Goal: Task Accomplishment & Management: Complete application form

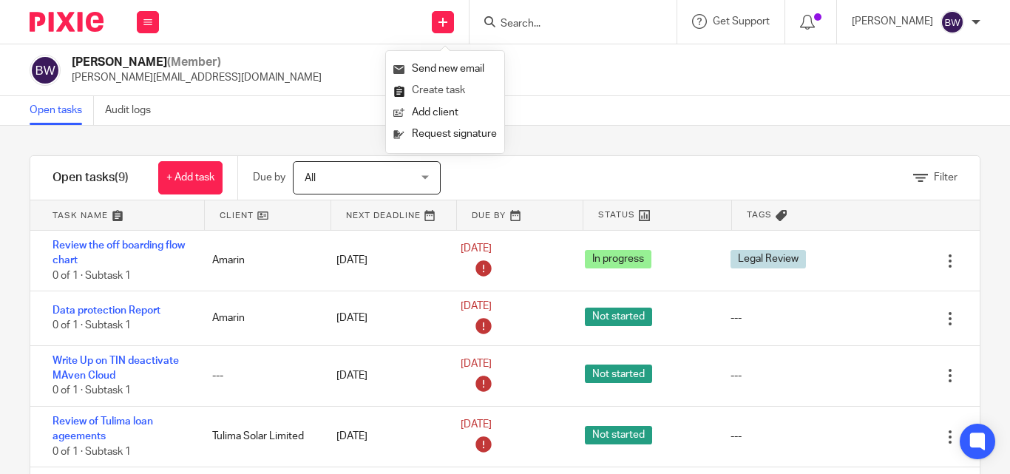
click at [435, 92] on link "Create task" at bounding box center [444, 90] width 103 height 21
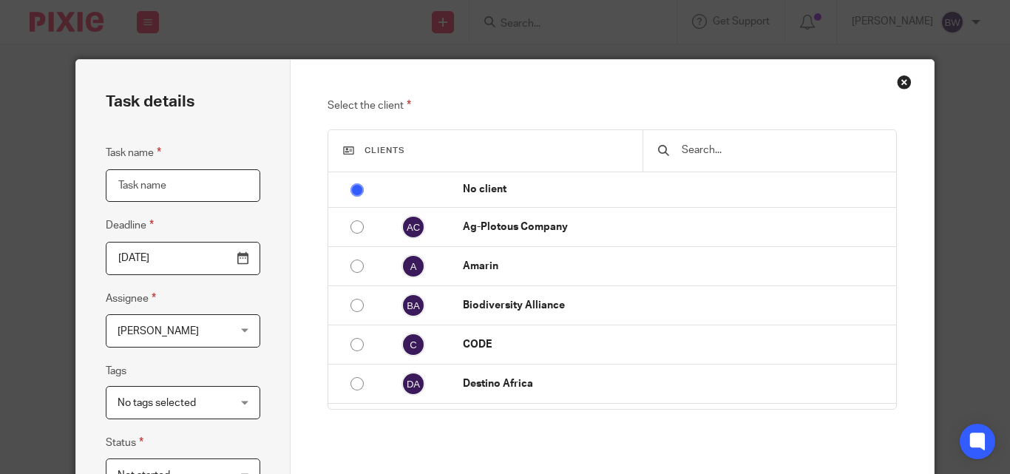
click at [120, 184] on input "Task name" at bounding box center [183, 185] width 154 height 33
paste input "End User License (grants usage license to all software users)"
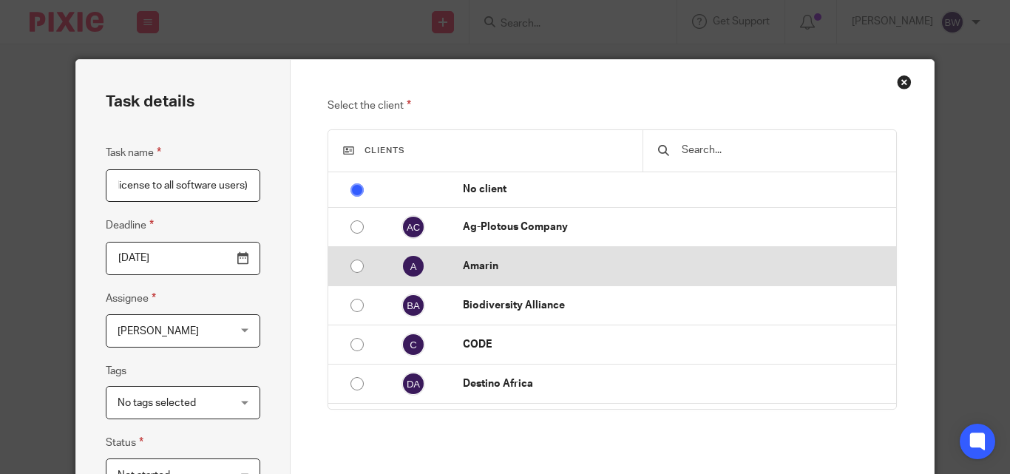
type input "End User License (grants usage license to all software users)"
click at [512, 271] on p "Amarin" at bounding box center [676, 266] width 426 height 15
radio input "false"
radio input "true"
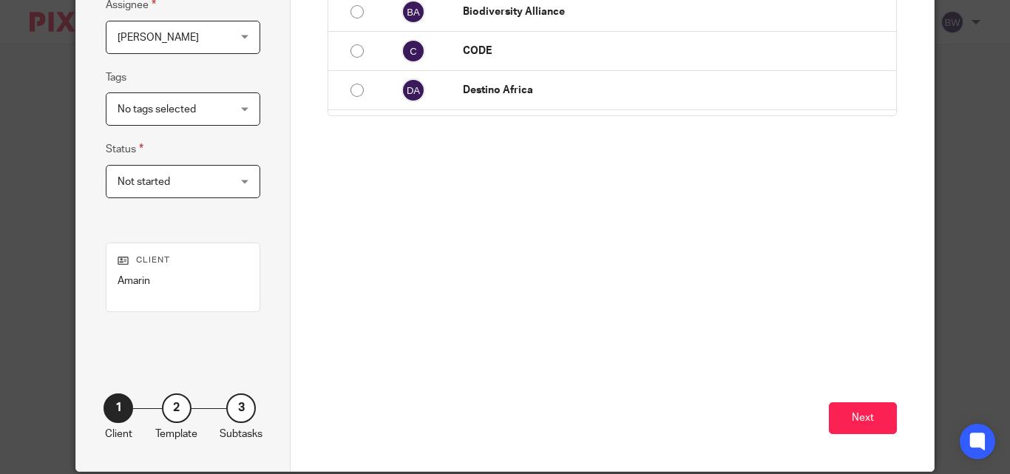
scroll to position [350, 0]
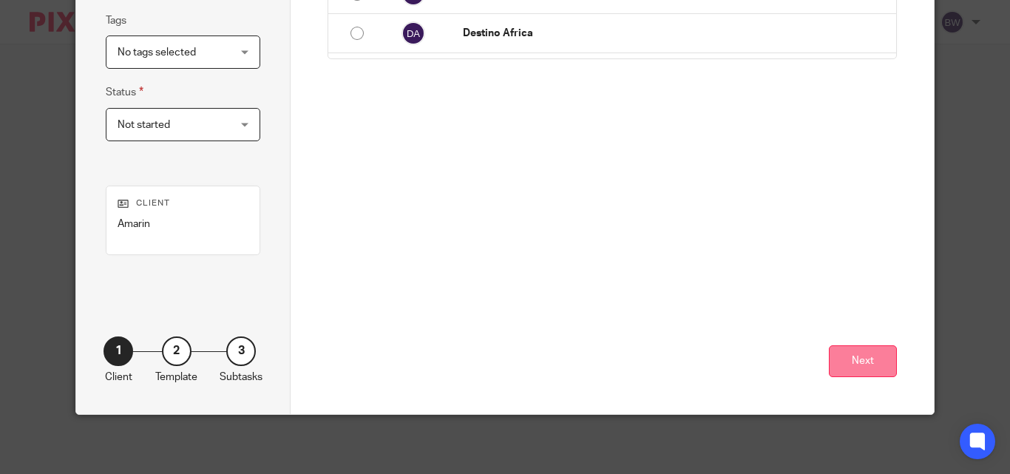
click at [832, 358] on button "Next" at bounding box center [863, 361] width 68 height 32
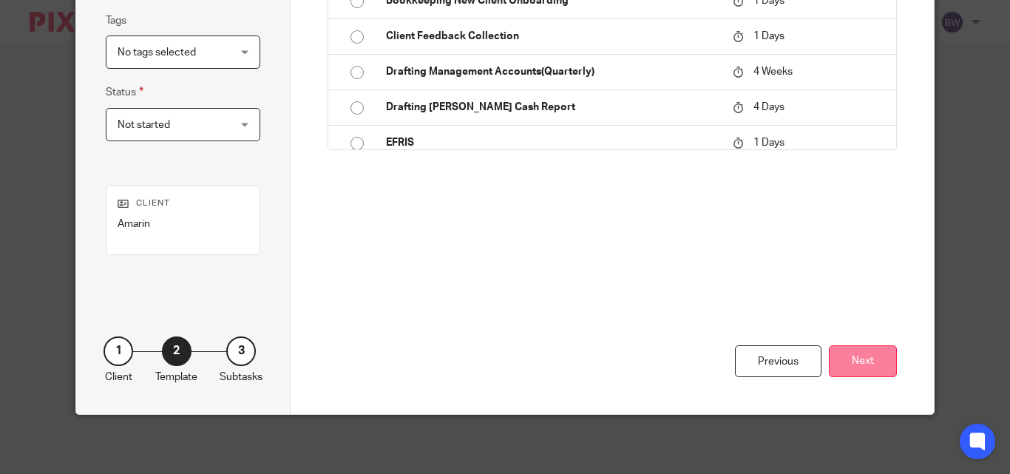
click at [865, 357] on button "Next" at bounding box center [863, 361] width 68 height 32
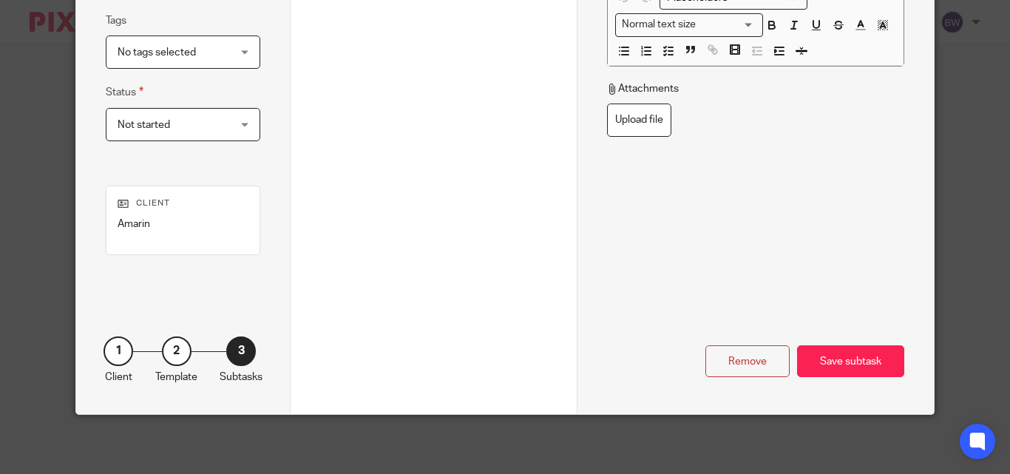
click at [865, 357] on div "Save subtask" at bounding box center [850, 361] width 107 height 32
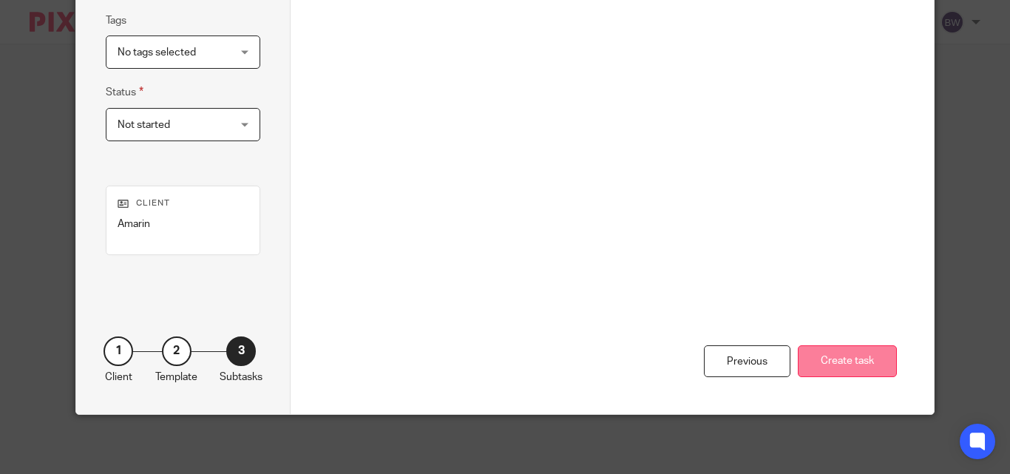
click at [831, 350] on button "Create task" at bounding box center [847, 361] width 99 height 32
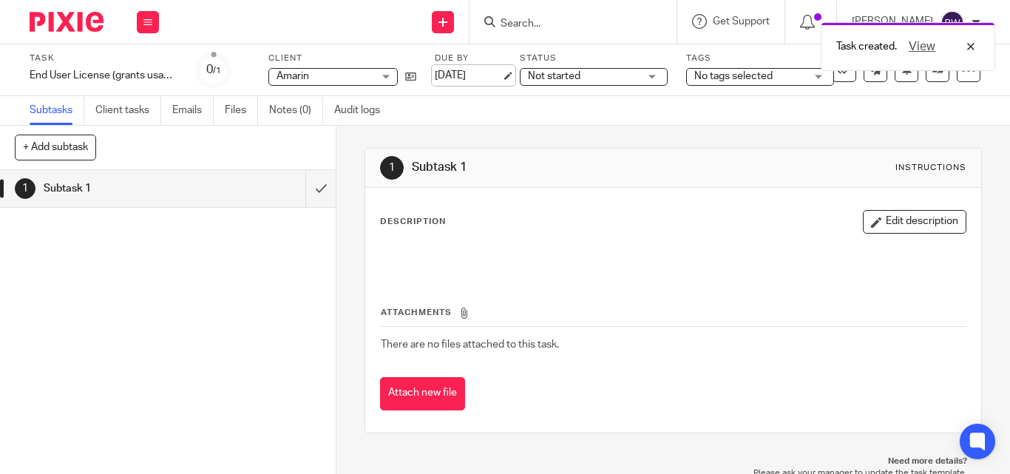
drag, startPoint x: 470, startPoint y: 84, endPoint x: 466, endPoint y: 76, distance: 8.6
click at [469, 81] on div "Due by 11 Aug 2025" at bounding box center [468, 69] width 67 height 35
click at [465, 75] on link "11 Aug 2025" at bounding box center [468, 76] width 67 height 16
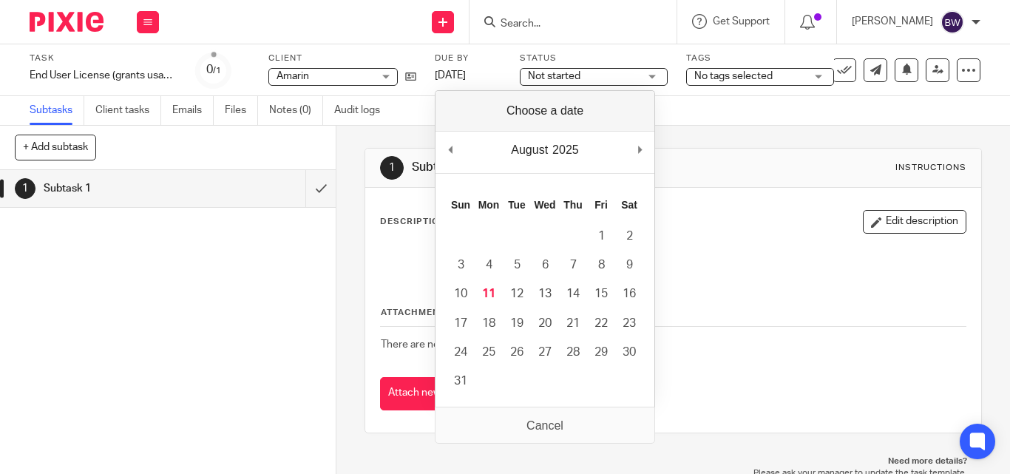
click at [344, 240] on div "1 Subtask 1 Instructions Description Edit description Attachments There are no …" at bounding box center [672, 300] width 673 height 348
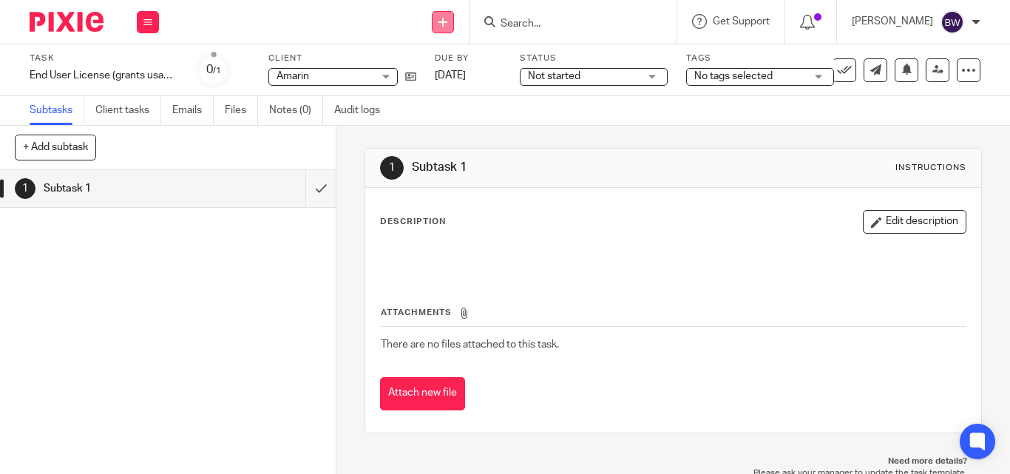
click at [447, 18] on icon at bounding box center [442, 22] width 9 height 9
click at [442, 90] on link "Create task" at bounding box center [444, 90] width 103 height 21
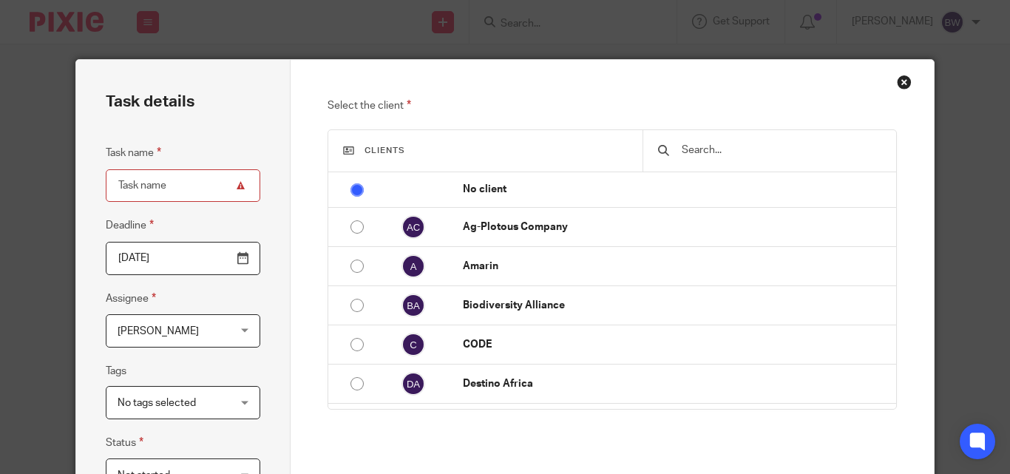
click at [123, 183] on input "Task name" at bounding box center [183, 185] width 154 height 33
paste input "Souce User License (Agreement governing the software Usage or access)."
type input "Souce User License (Agreement governing the software Usage or access)."
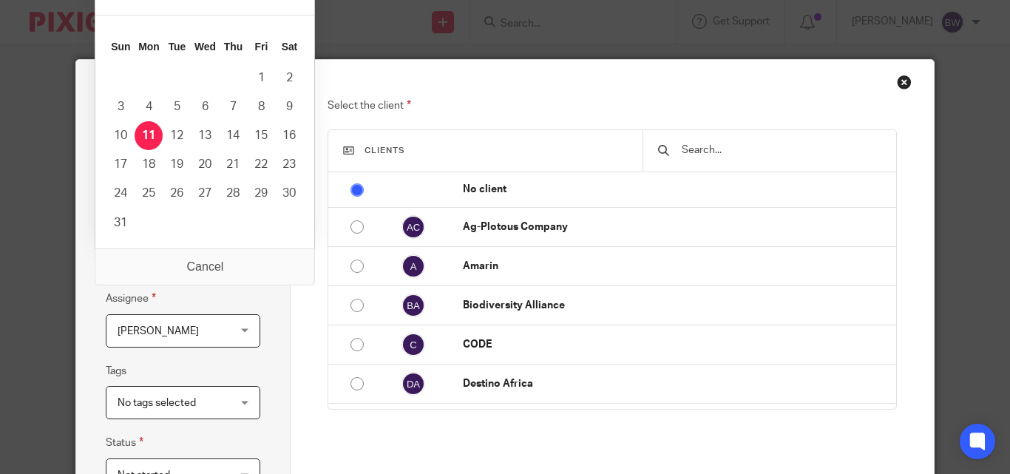
scroll to position [0, 0]
click at [244, 256] on input "2025-08-11" at bounding box center [183, 258] width 154 height 33
type input "2025-08-12"
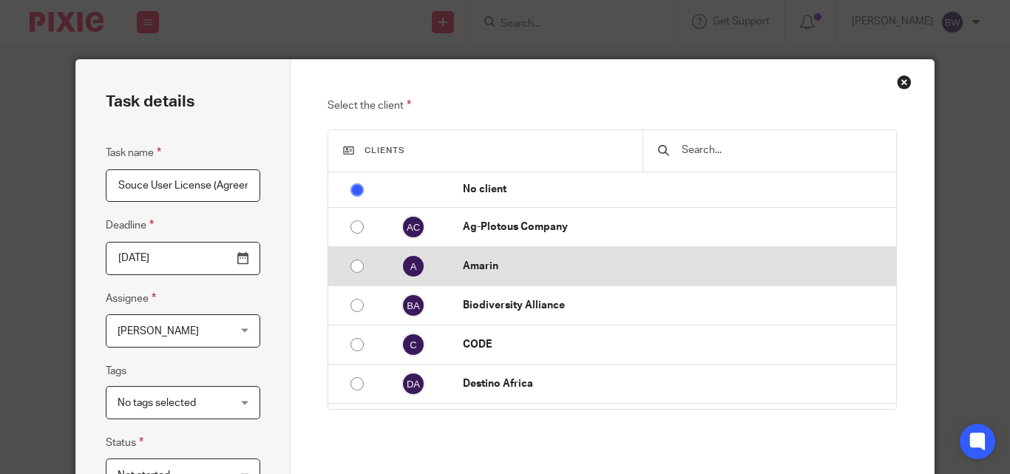
click at [476, 262] on p "Amarin" at bounding box center [676, 266] width 426 height 15
radio input "false"
radio input "true"
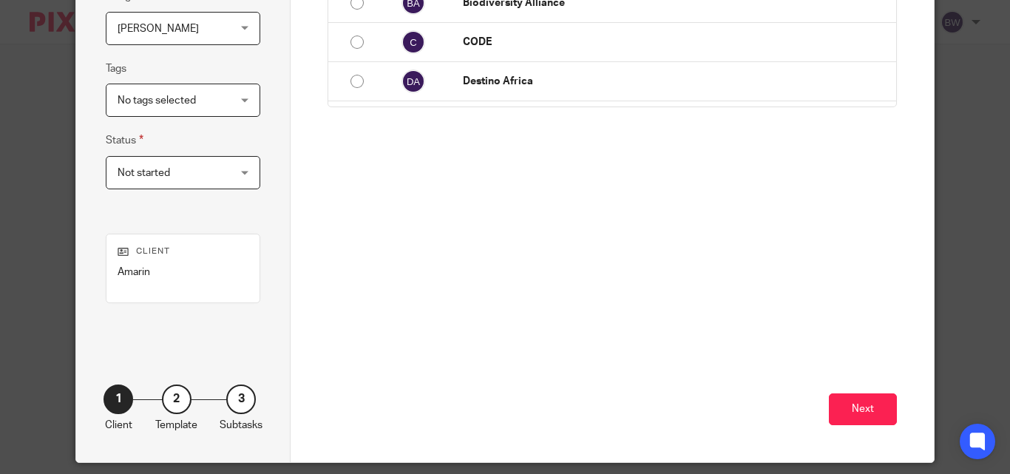
scroll to position [346, 0]
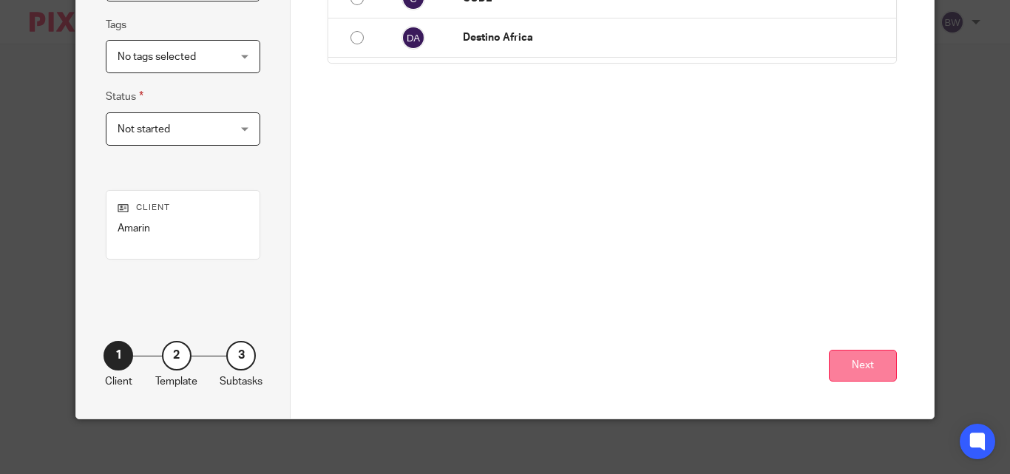
click at [840, 361] on button "Next" at bounding box center [863, 366] width 68 height 32
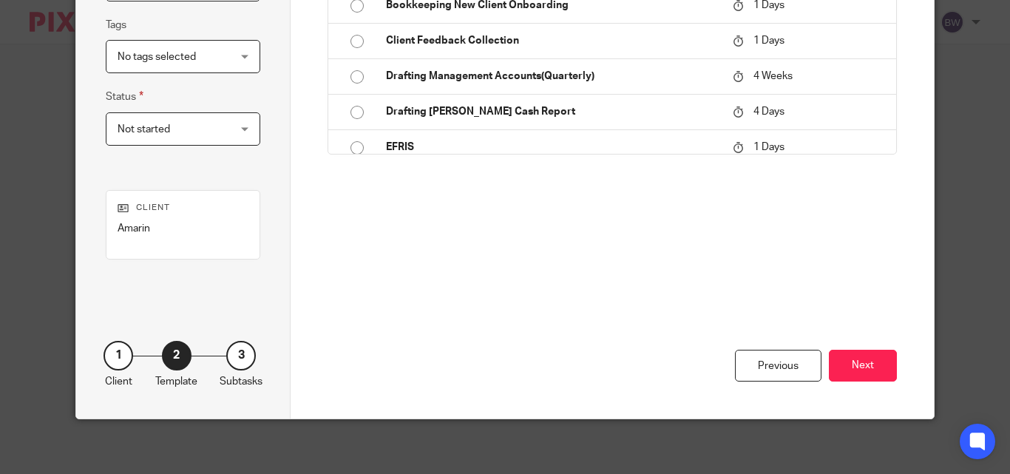
click at [850, 364] on button "Next" at bounding box center [863, 366] width 68 height 32
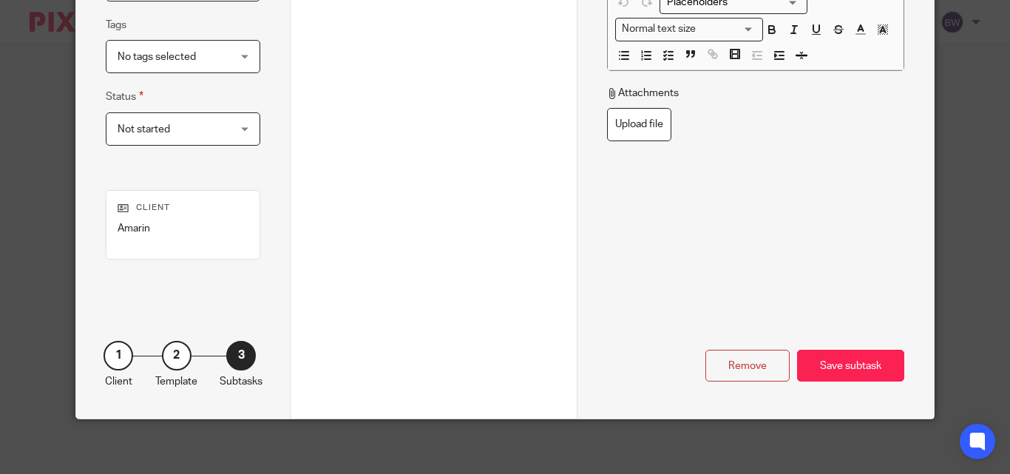
click at [850, 364] on div "Save subtask" at bounding box center [850, 366] width 107 height 32
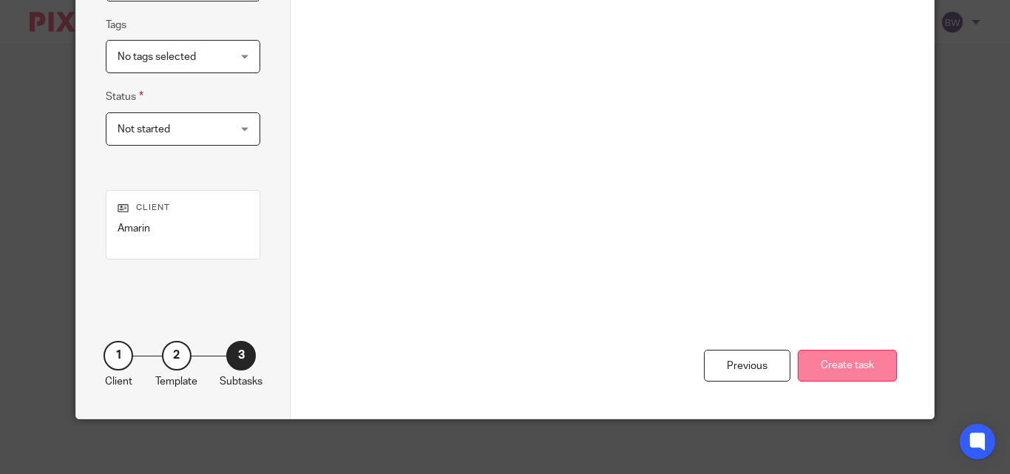
click at [845, 362] on button "Create task" at bounding box center [847, 366] width 99 height 32
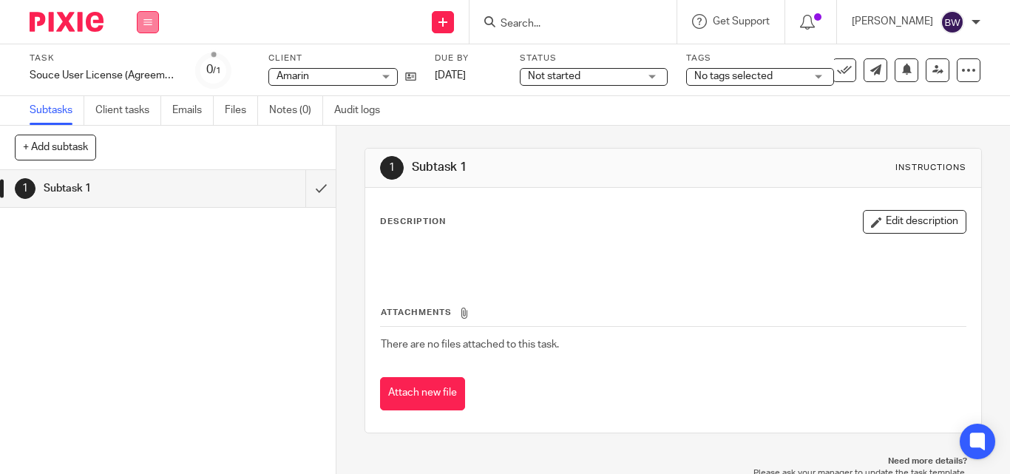
click at [154, 13] on button at bounding box center [148, 22] width 22 height 22
click at [143, 132] on link "Team" at bounding box center [140, 134] width 24 height 10
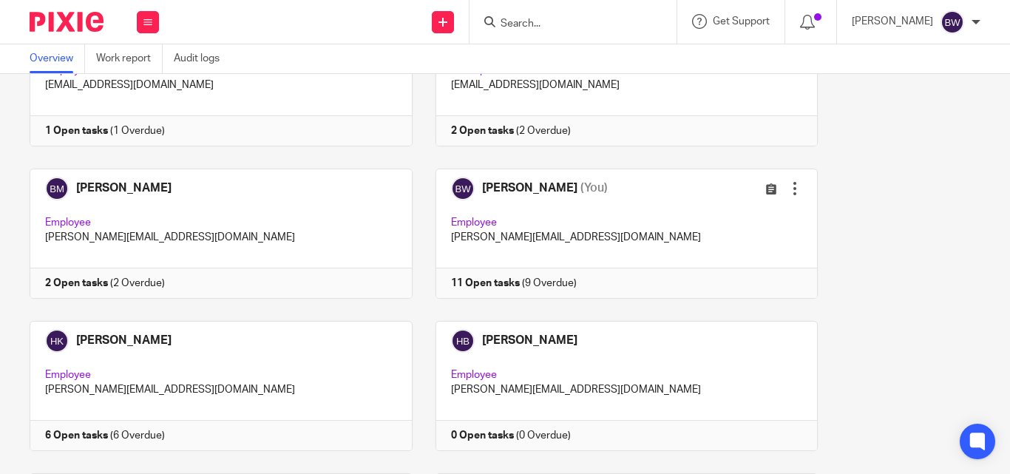
scroll to position [292, 0]
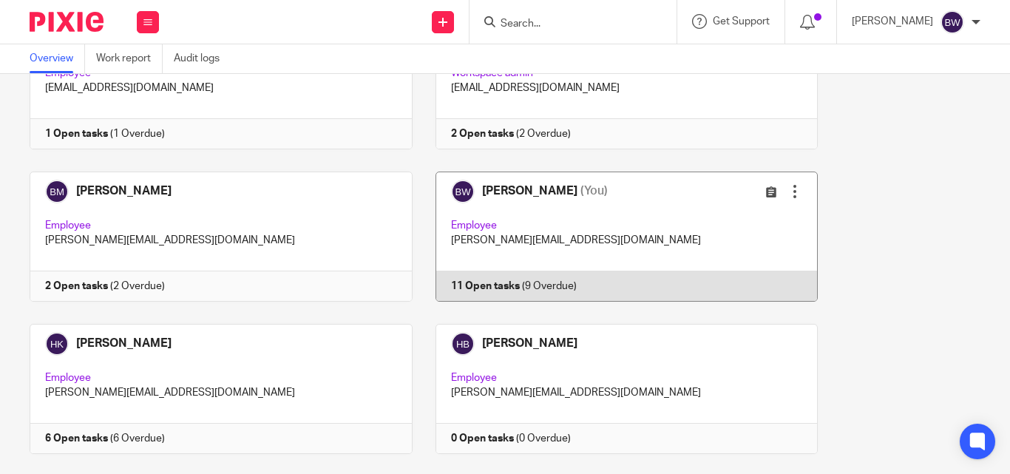
click at [548, 231] on link at bounding box center [615, 236] width 406 height 130
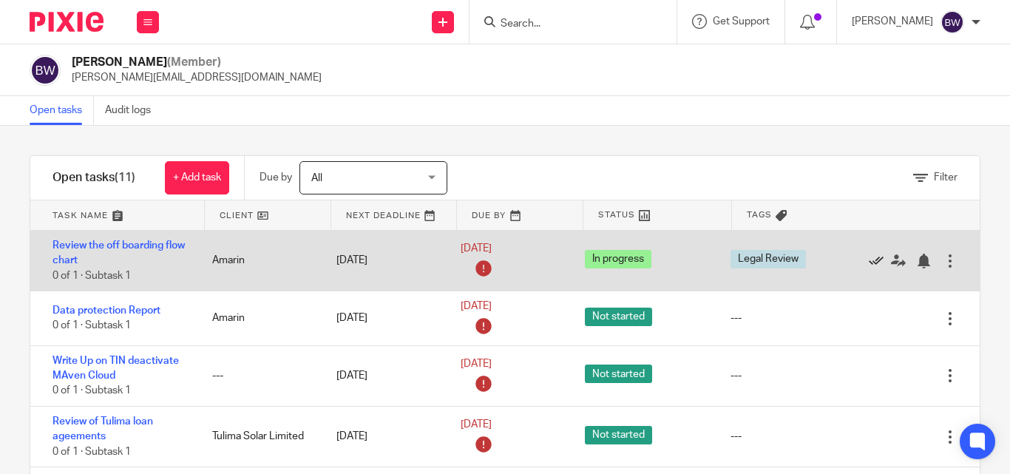
click at [869, 257] on icon at bounding box center [876, 261] width 15 height 15
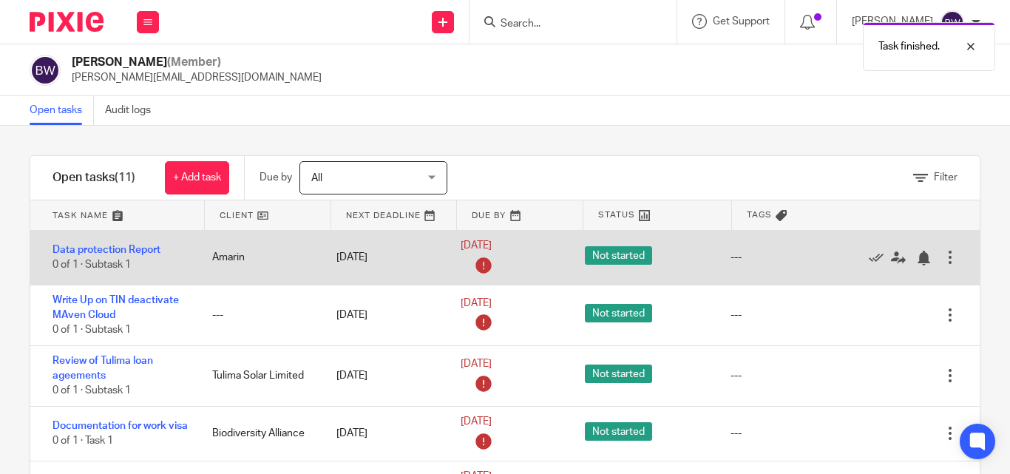
click at [861, 262] on div "Edit task Delete" at bounding box center [920, 258] width 118 height 54
click at [869, 260] on icon at bounding box center [876, 258] width 15 height 15
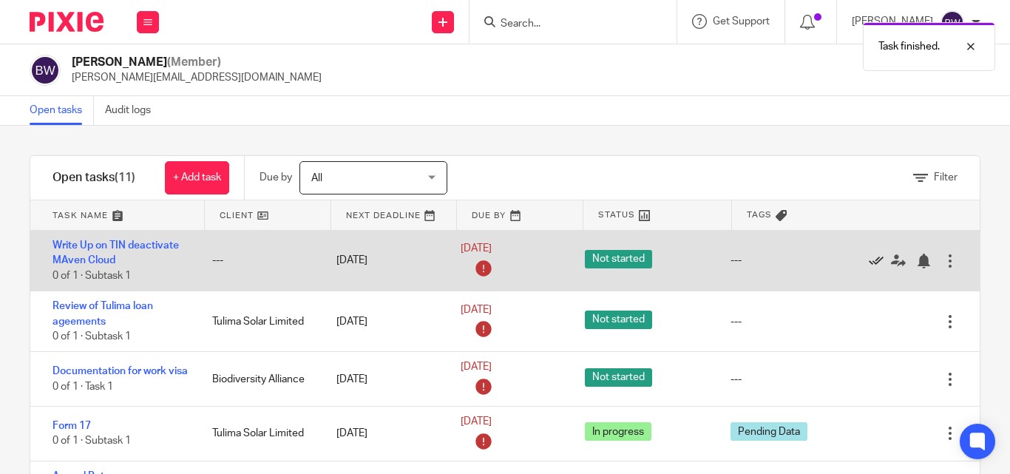
click at [869, 262] on icon at bounding box center [876, 261] width 15 height 15
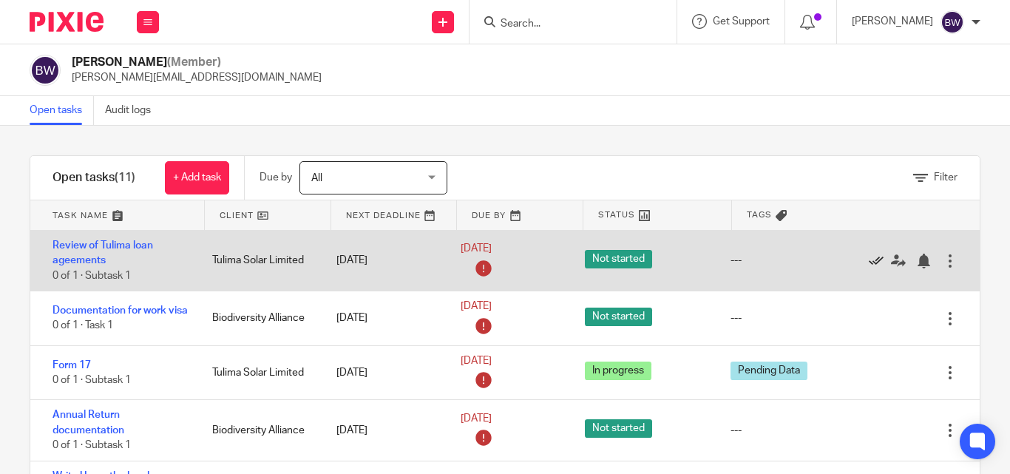
click at [869, 256] on icon at bounding box center [876, 261] width 15 height 15
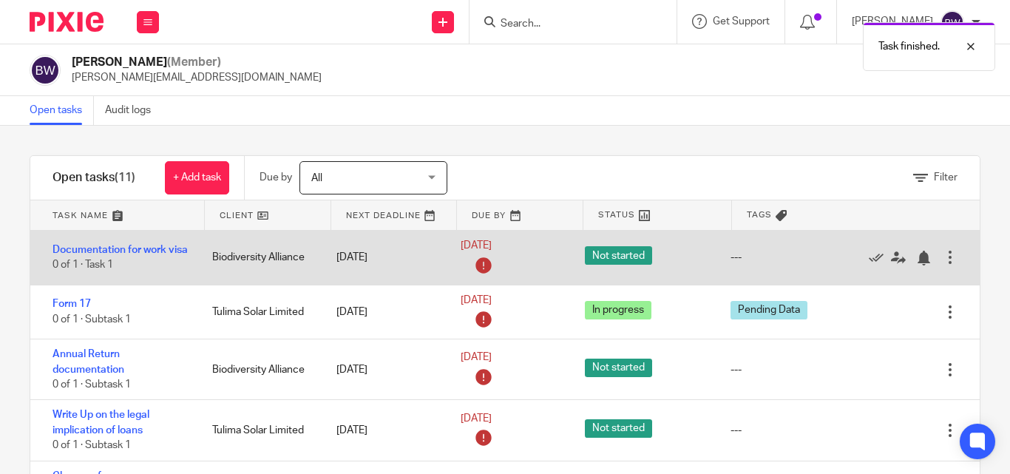
click at [472, 270] on icon at bounding box center [484, 266] width 24 height 24
click at [469, 251] on link "8 Aug 2025" at bounding box center [494, 246] width 67 height 16
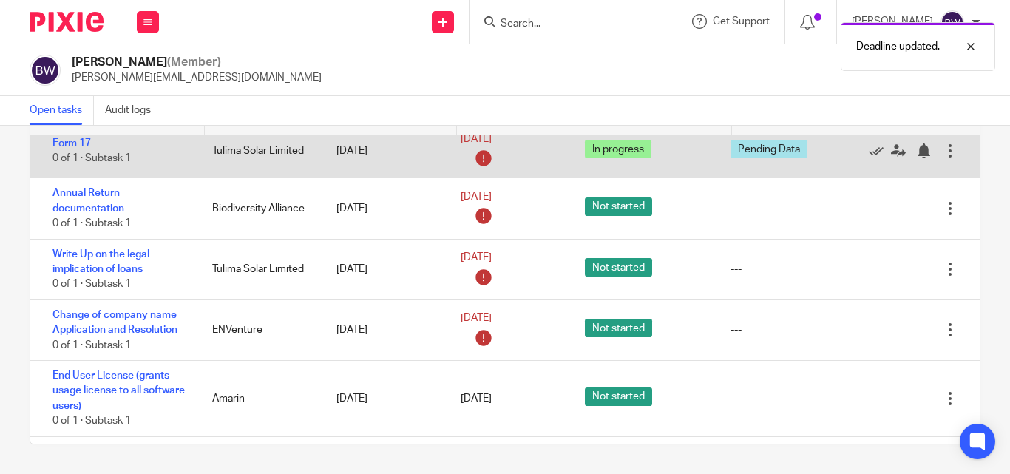
click at [472, 167] on icon at bounding box center [484, 158] width 24 height 24
click at [472, 170] on icon at bounding box center [484, 158] width 24 height 24
click at [479, 171] on div "8 Aug 2025" at bounding box center [508, 151] width 95 height 39
click at [480, 170] on div "8 Aug 2025" at bounding box center [508, 151] width 95 height 39
click at [869, 158] on icon at bounding box center [876, 150] width 15 height 15
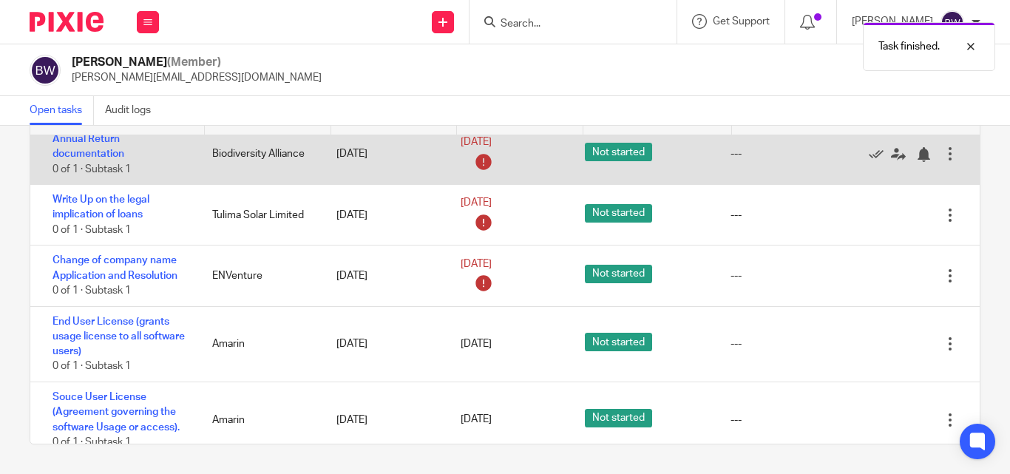
click at [472, 171] on icon at bounding box center [484, 162] width 24 height 24
click at [516, 149] on link "8 Aug 2025" at bounding box center [494, 143] width 67 height 16
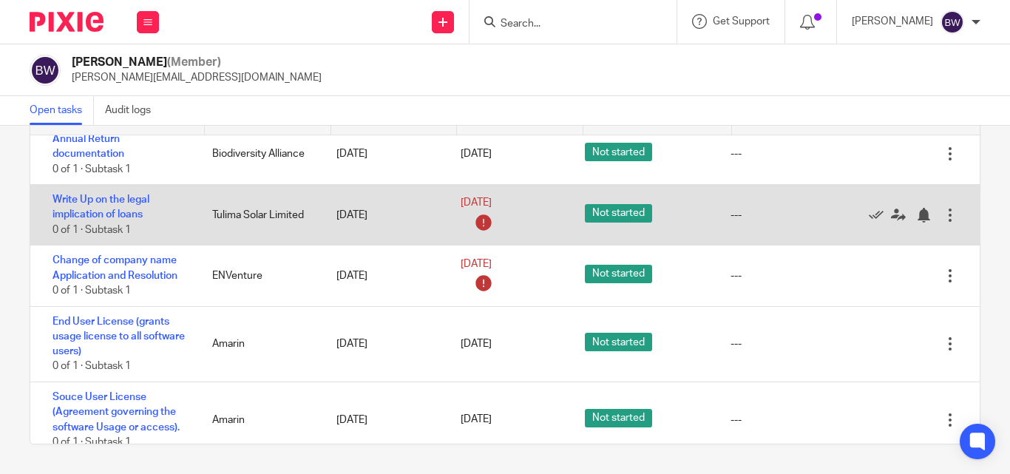
click at [942, 222] on div at bounding box center [949, 215] width 15 height 15
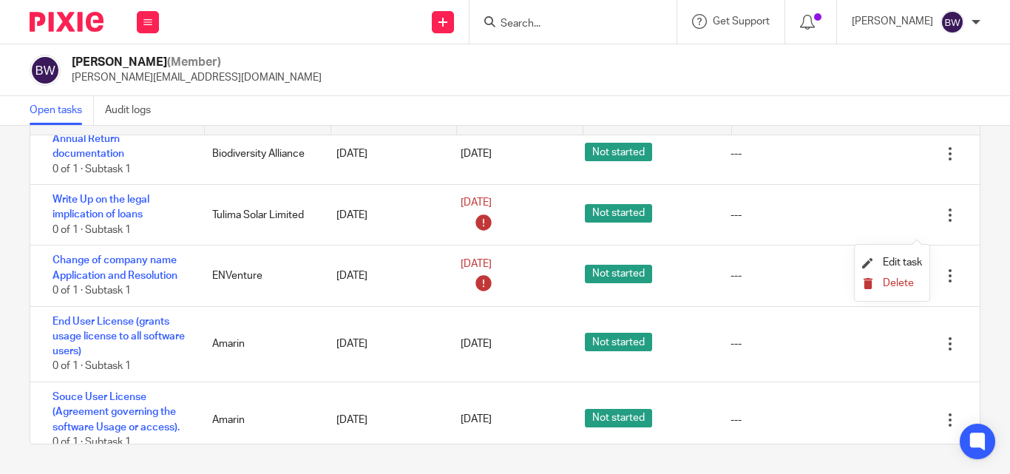
click at [887, 282] on span "Delete" at bounding box center [898, 283] width 31 height 10
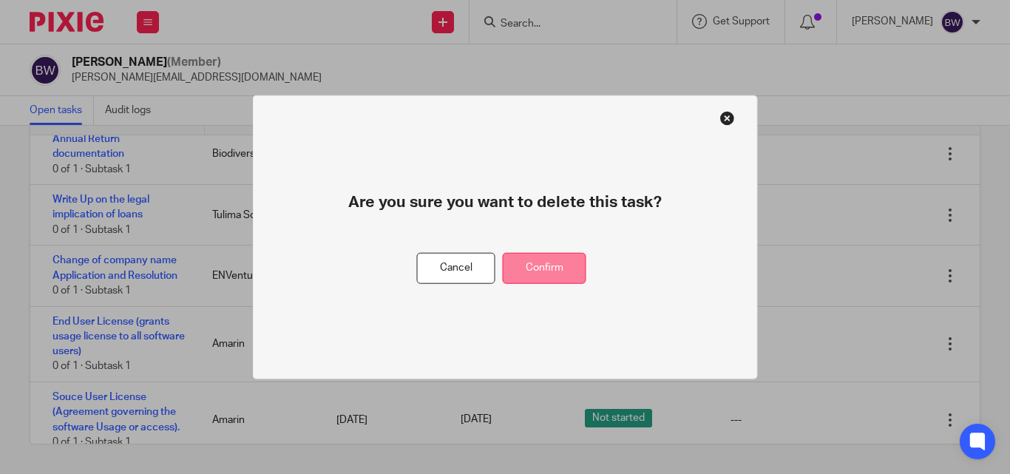
click at [515, 266] on button "Confirm" at bounding box center [545, 268] width 84 height 32
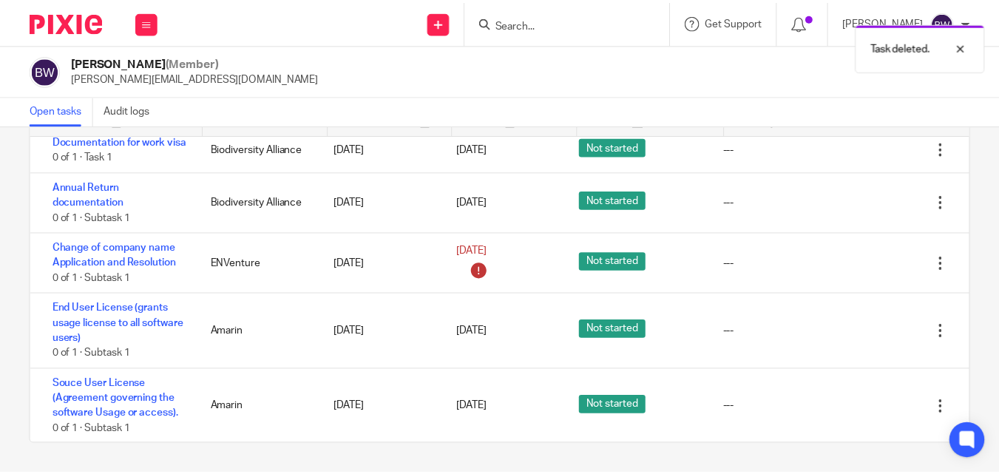
scroll to position [25, 0]
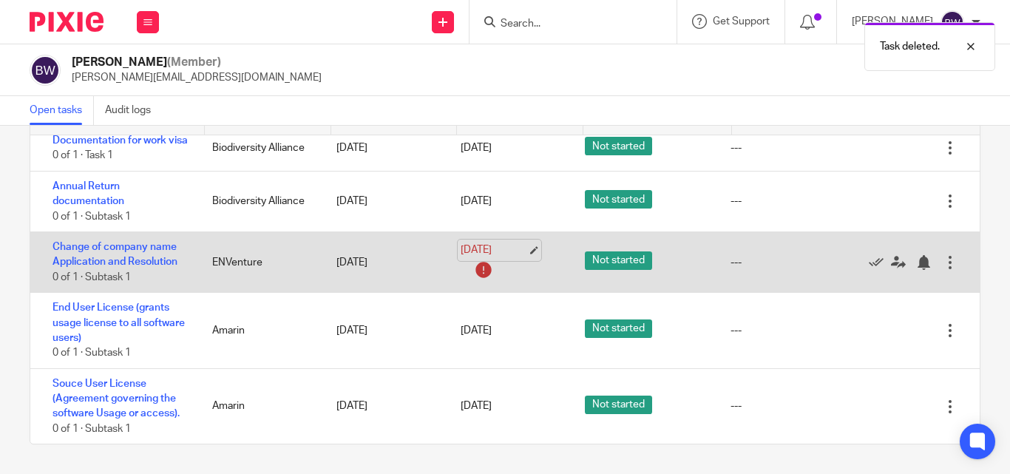
click at [476, 251] on link "8 Aug 2025" at bounding box center [494, 250] width 67 height 16
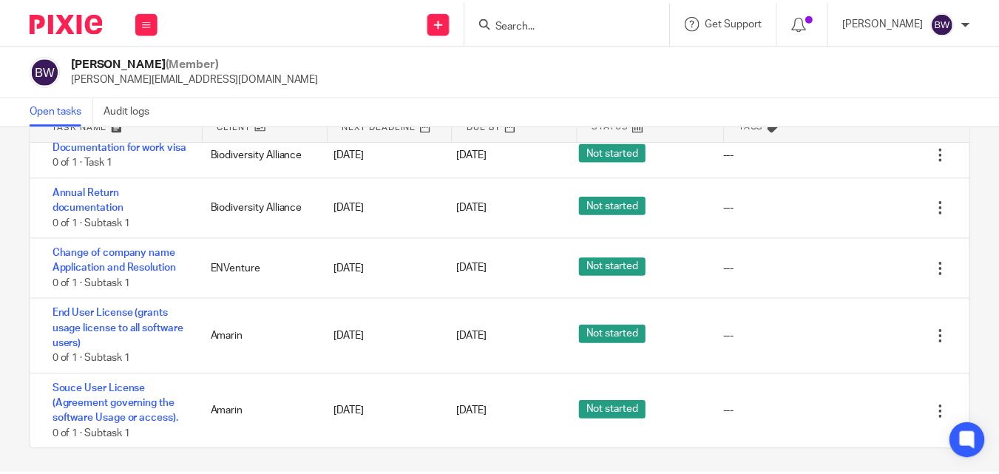
scroll to position [95, 0]
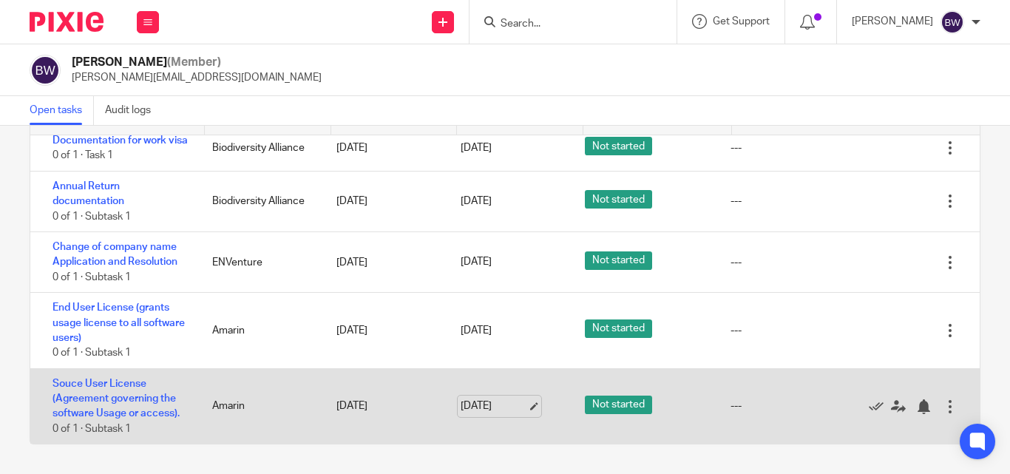
click at [514, 406] on link "[DATE]" at bounding box center [494, 406] width 67 height 16
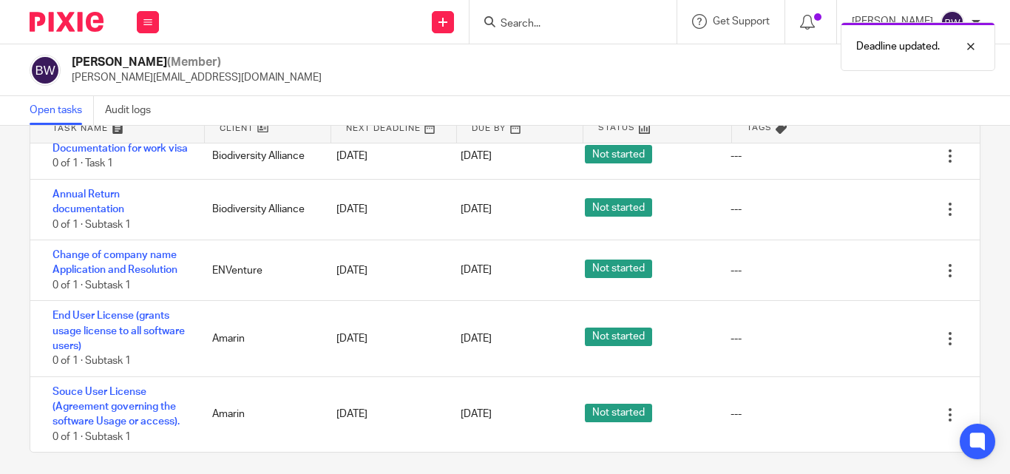
scroll to position [86, 0]
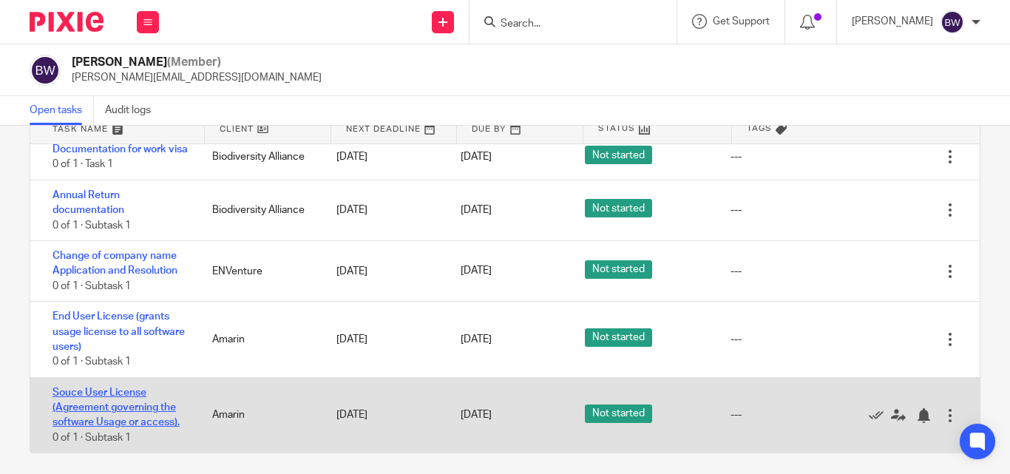
click at [146, 408] on link "Souce User License (Agreement governing the software Usage or access)." at bounding box center [115, 407] width 127 height 41
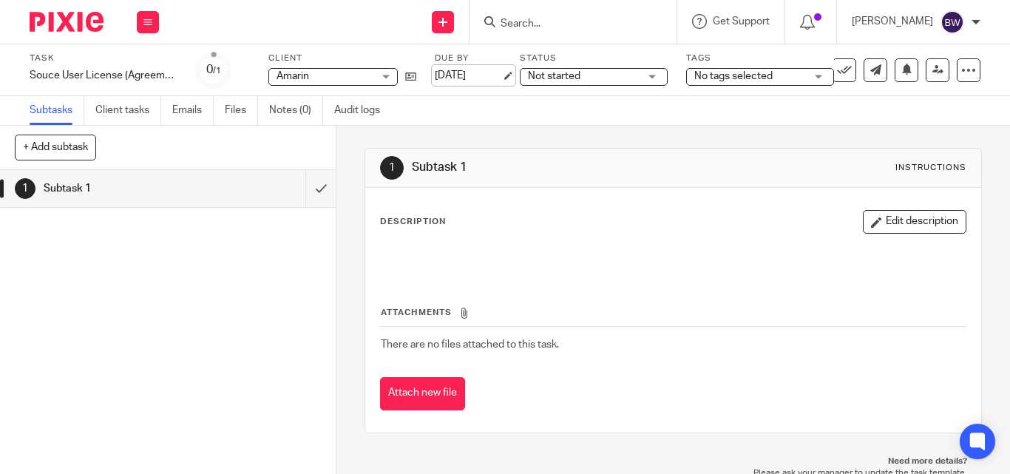
click at [498, 72] on link "[DATE]" at bounding box center [468, 76] width 67 height 16
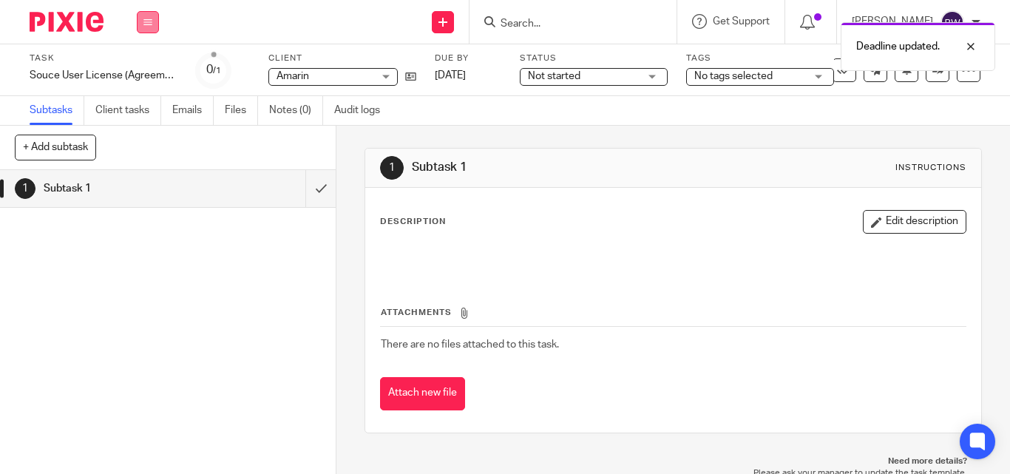
click at [151, 21] on icon at bounding box center [147, 22] width 9 height 9
click at [132, 135] on link "Team" at bounding box center [140, 134] width 24 height 10
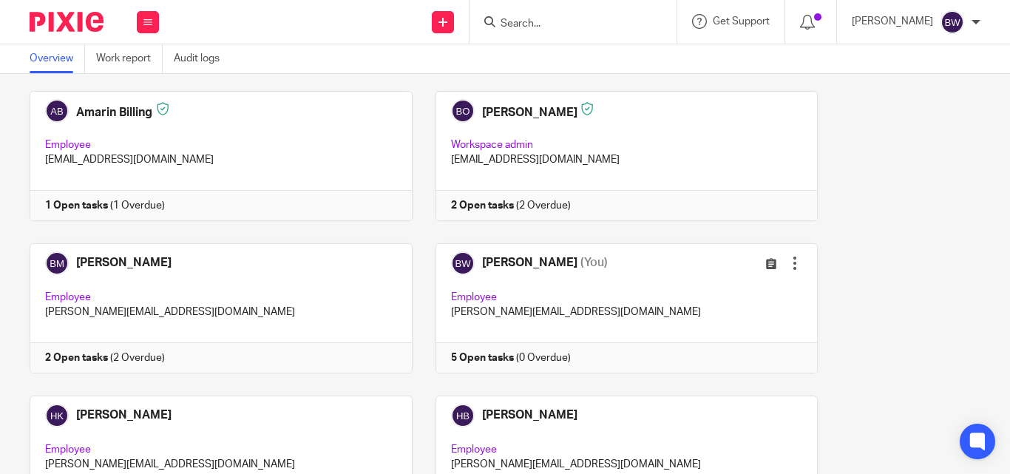
scroll to position [230, 0]
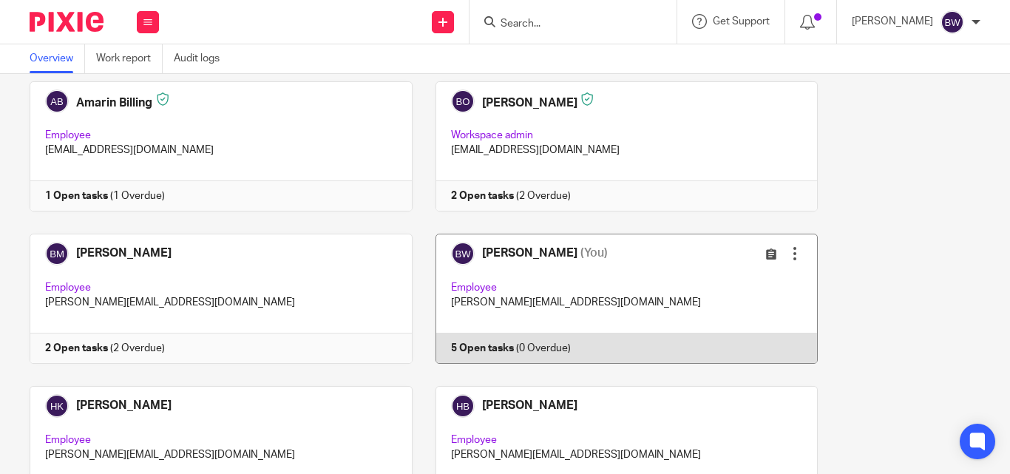
click at [580, 322] on link at bounding box center [615, 299] width 406 height 130
